Goal: Transaction & Acquisition: Obtain resource

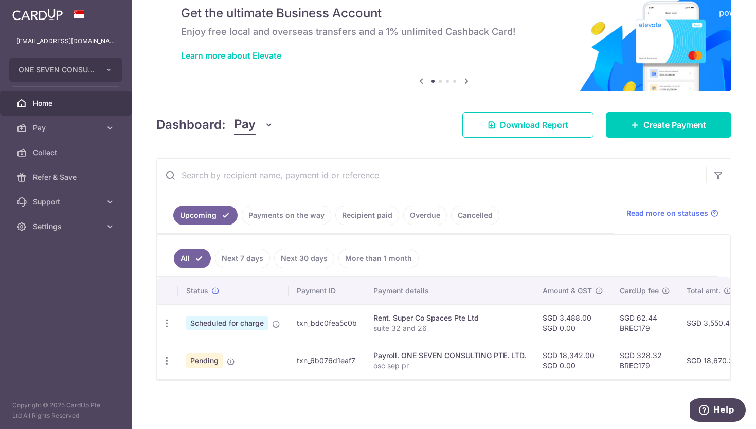
click at [305, 215] on link "Payments on the way" at bounding box center [286, 216] width 89 height 20
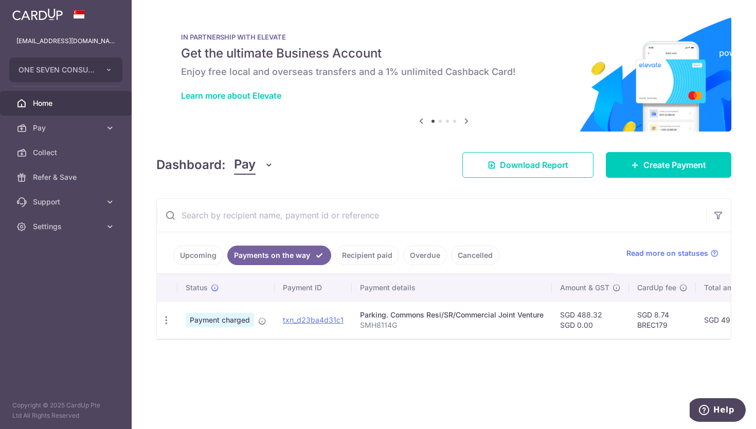
click at [501, 322] on p "SMH8114G" at bounding box center [452, 325] width 184 height 10
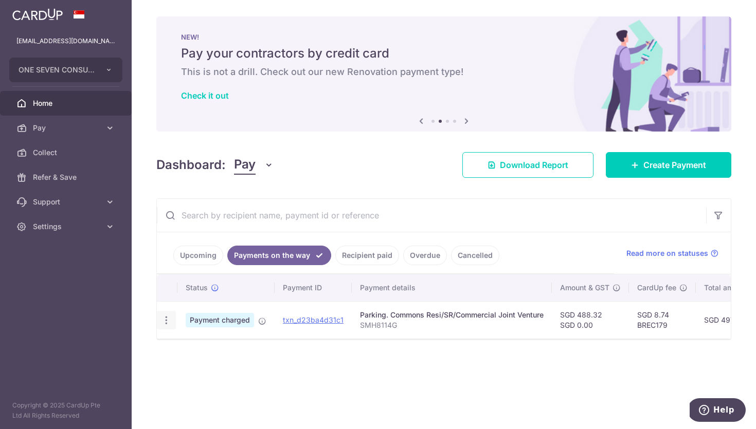
click at [168, 319] on icon "button" at bounding box center [166, 320] width 11 height 11
click at [199, 351] on span "PDF Receipt" at bounding box center [221, 348] width 70 height 10
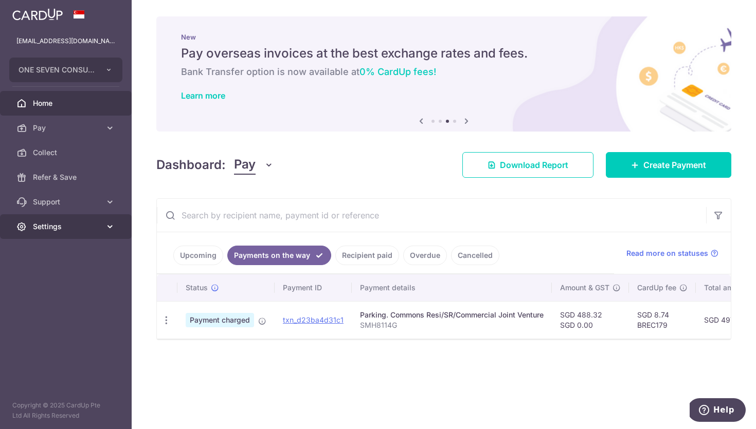
click at [61, 227] on span "Settings" at bounding box center [67, 227] width 68 height 10
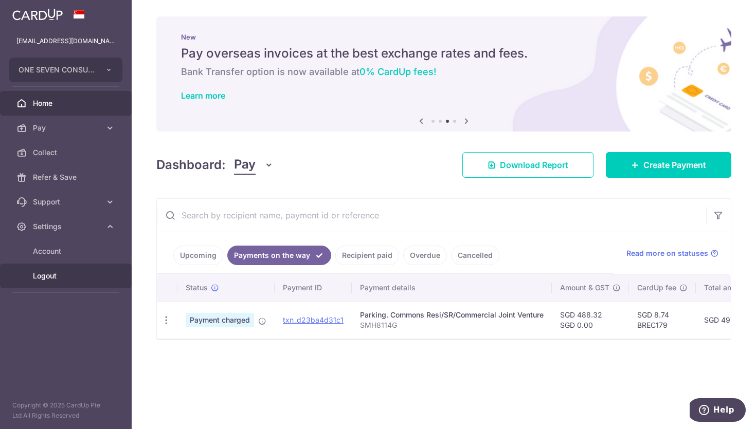
click at [54, 280] on span "Logout" at bounding box center [67, 276] width 68 height 10
